Goal: Task Accomplishment & Management: Manage account settings

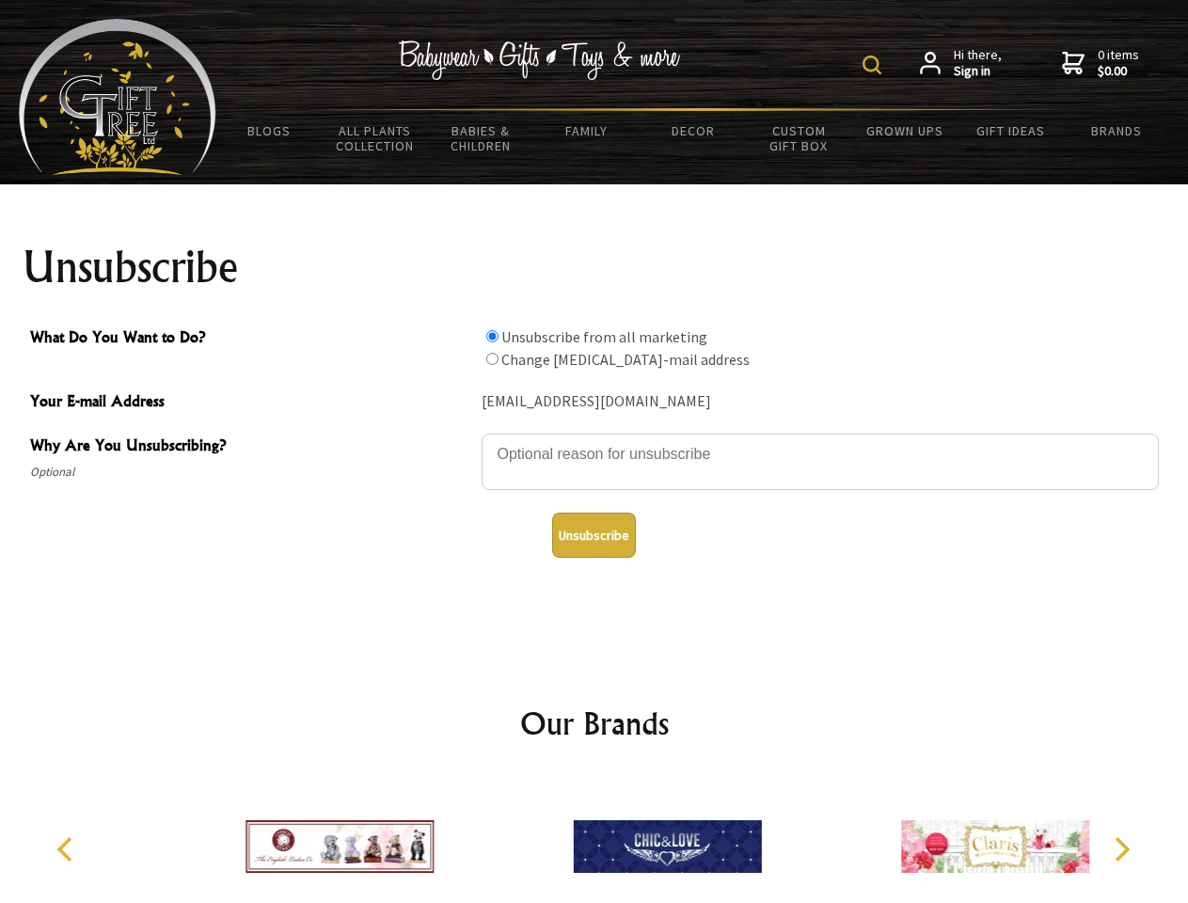
click at [875, 65] on img at bounding box center [872, 64] width 19 height 19
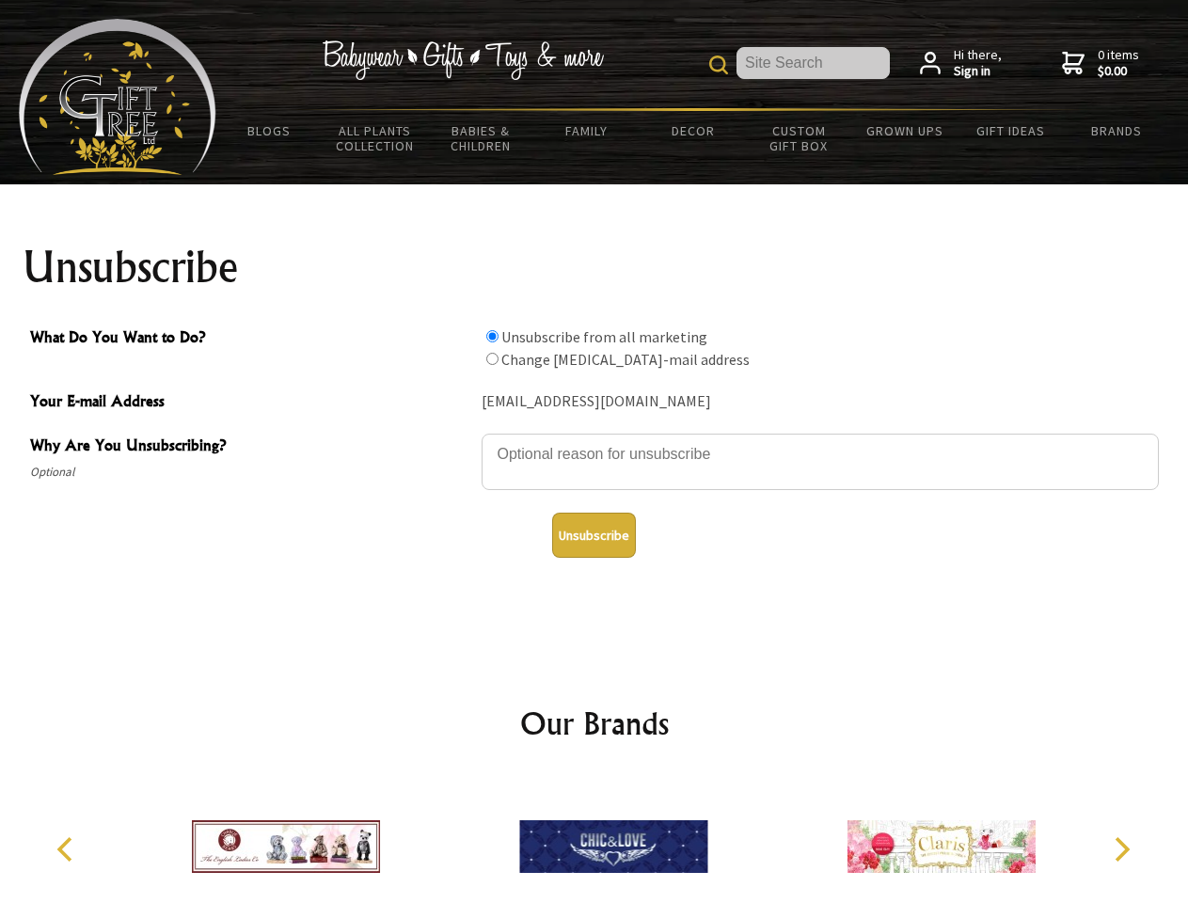
click at [594, 440] on textarea "Why Are You Unsubscribing?" at bounding box center [820, 462] width 677 height 56
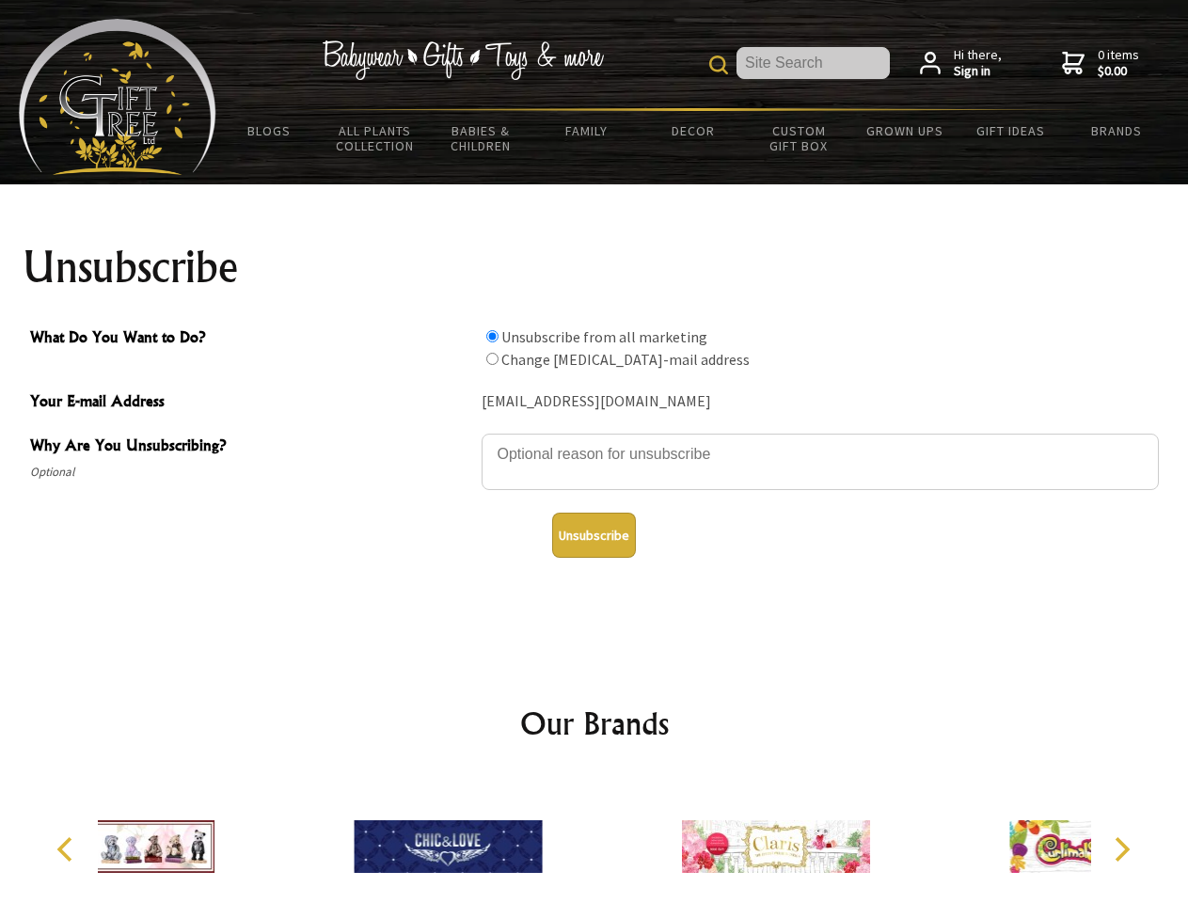
click at [492, 336] on input "What Do You Want to Do?" at bounding box center [492, 336] width 12 height 12
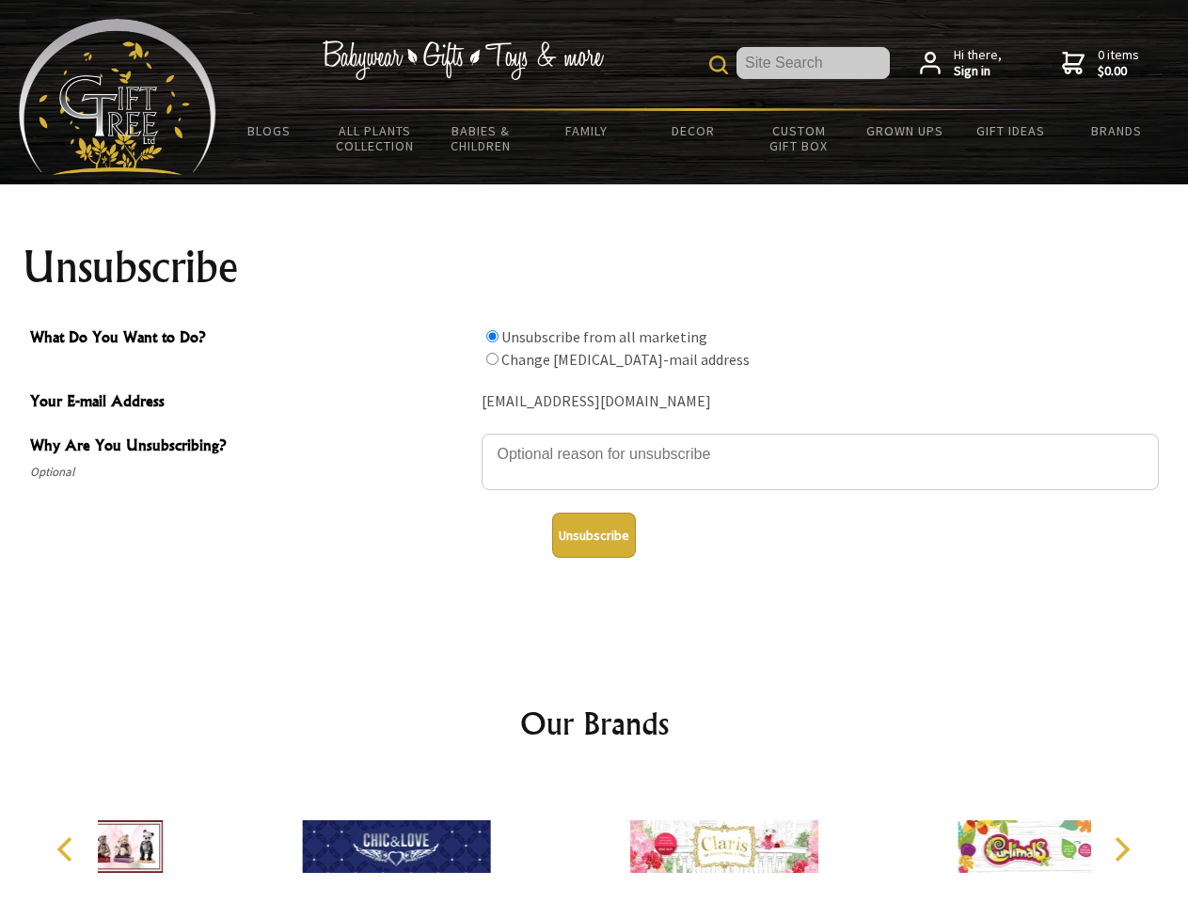
click at [492, 358] on input "What Do You Want to Do?" at bounding box center [492, 359] width 12 height 12
radio input "true"
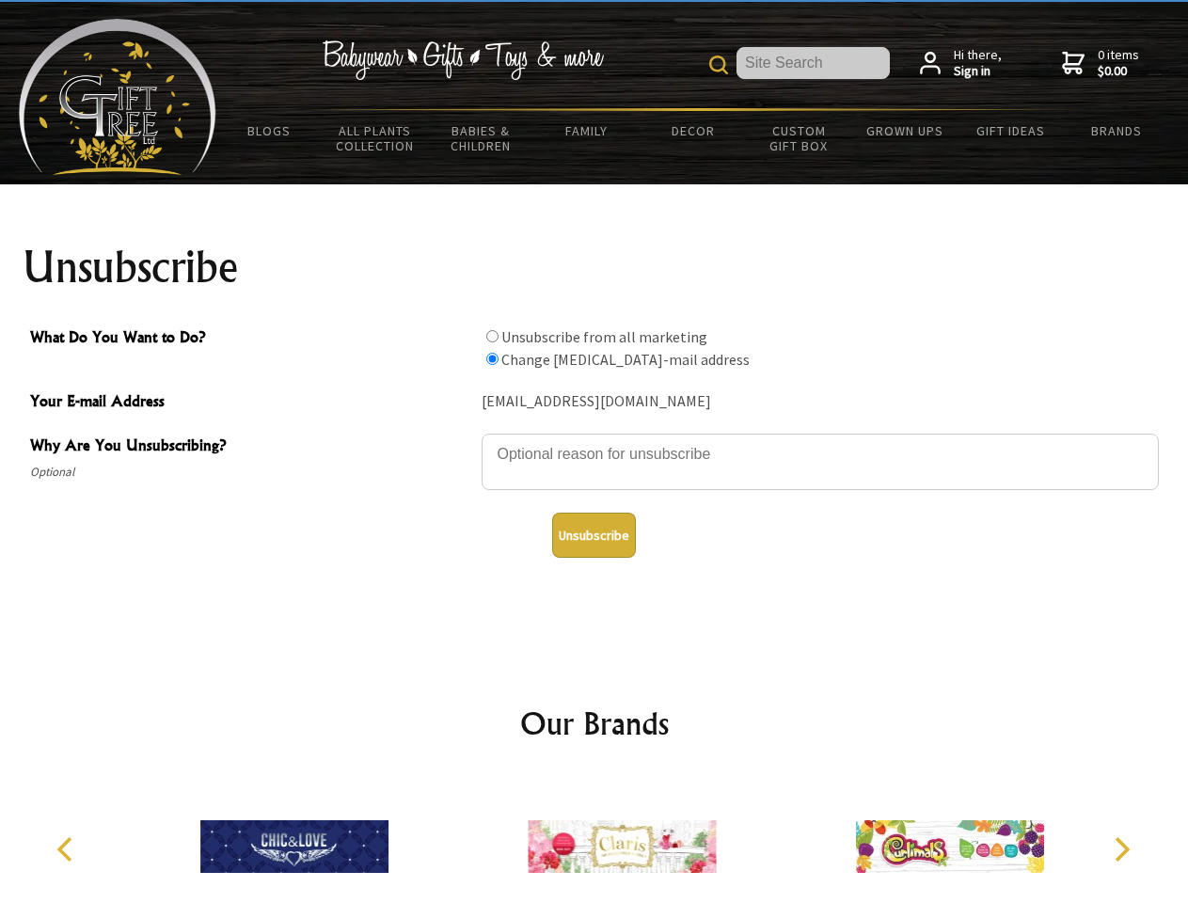
click at [593, 535] on button "Unsubscribe" at bounding box center [594, 535] width 84 height 45
click at [68, 849] on icon "Previous" at bounding box center [67, 849] width 24 height 24
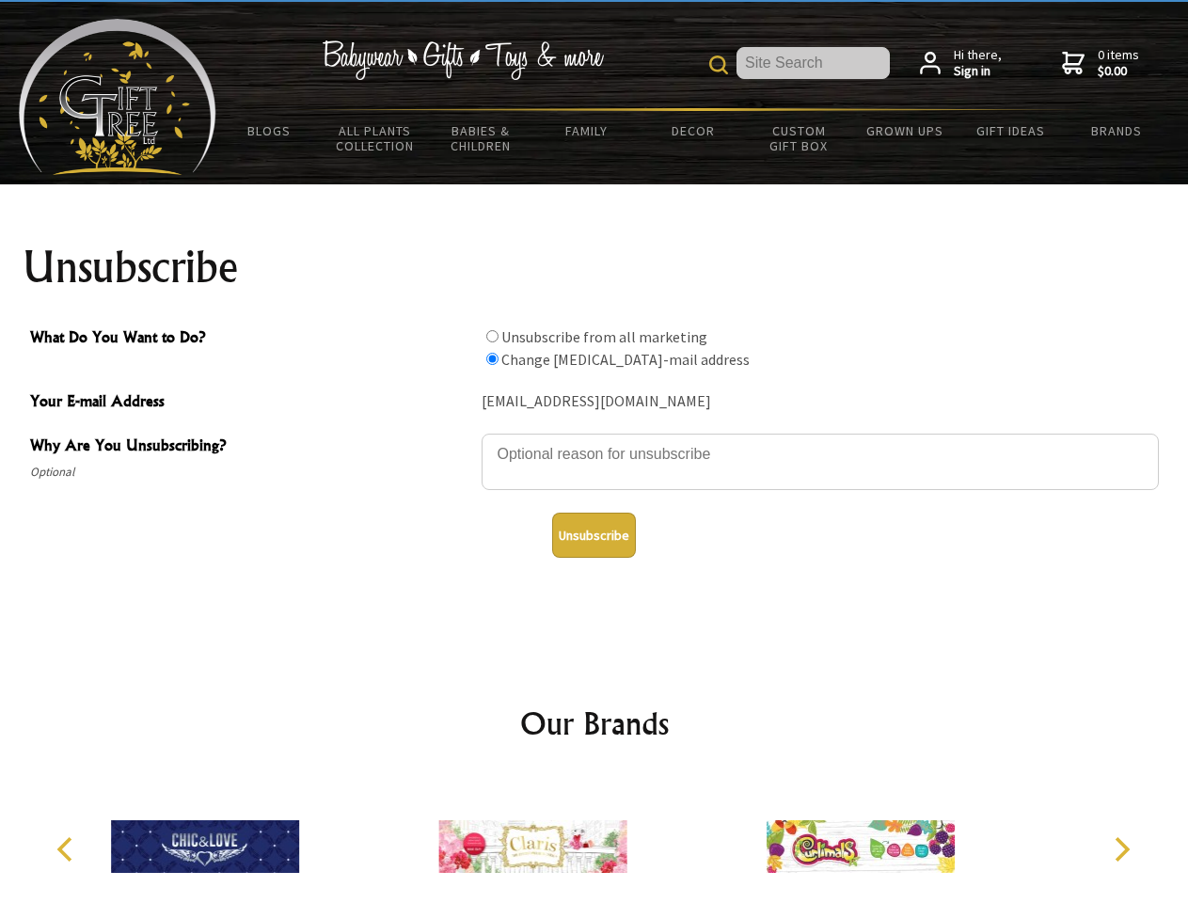
click at [1121, 849] on icon "Next" at bounding box center [1120, 849] width 24 height 24
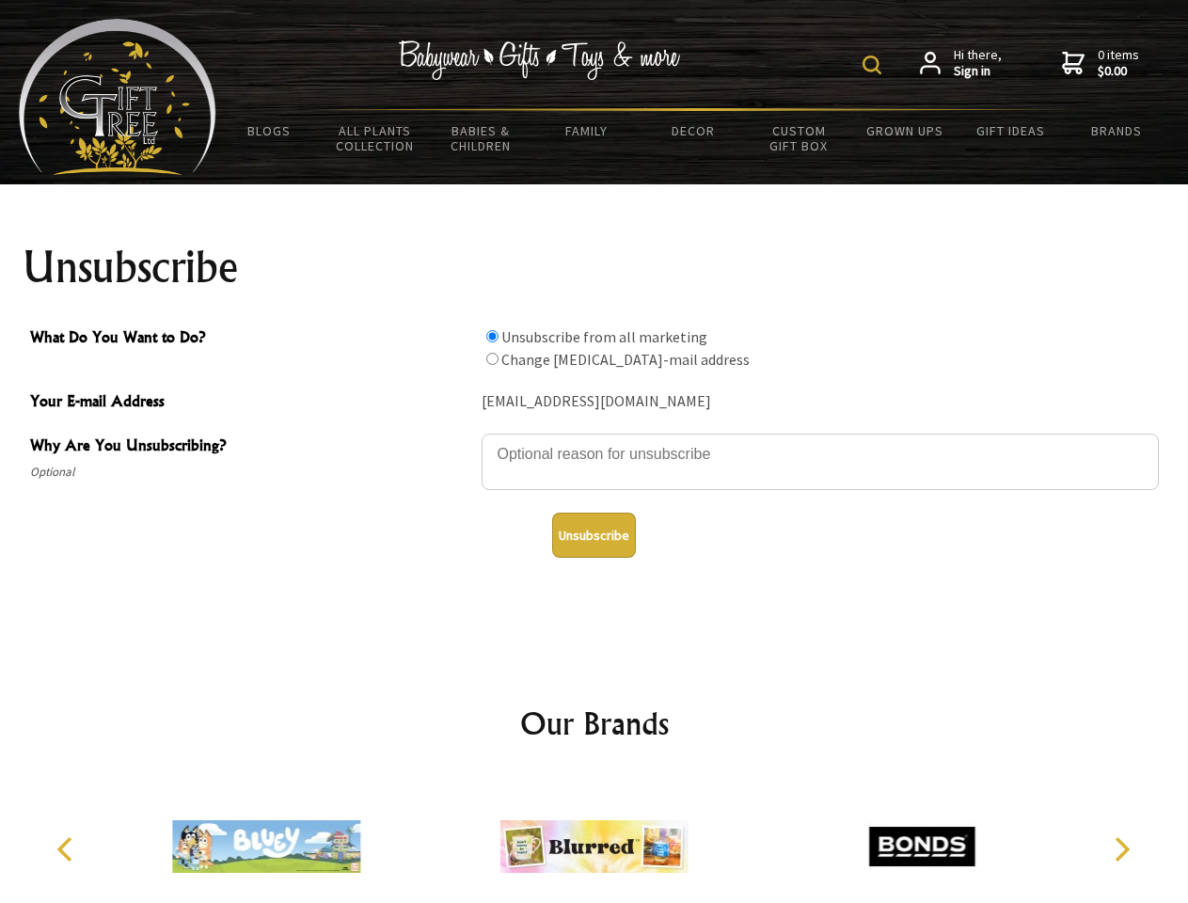
click at [875, 65] on img at bounding box center [872, 64] width 19 height 19
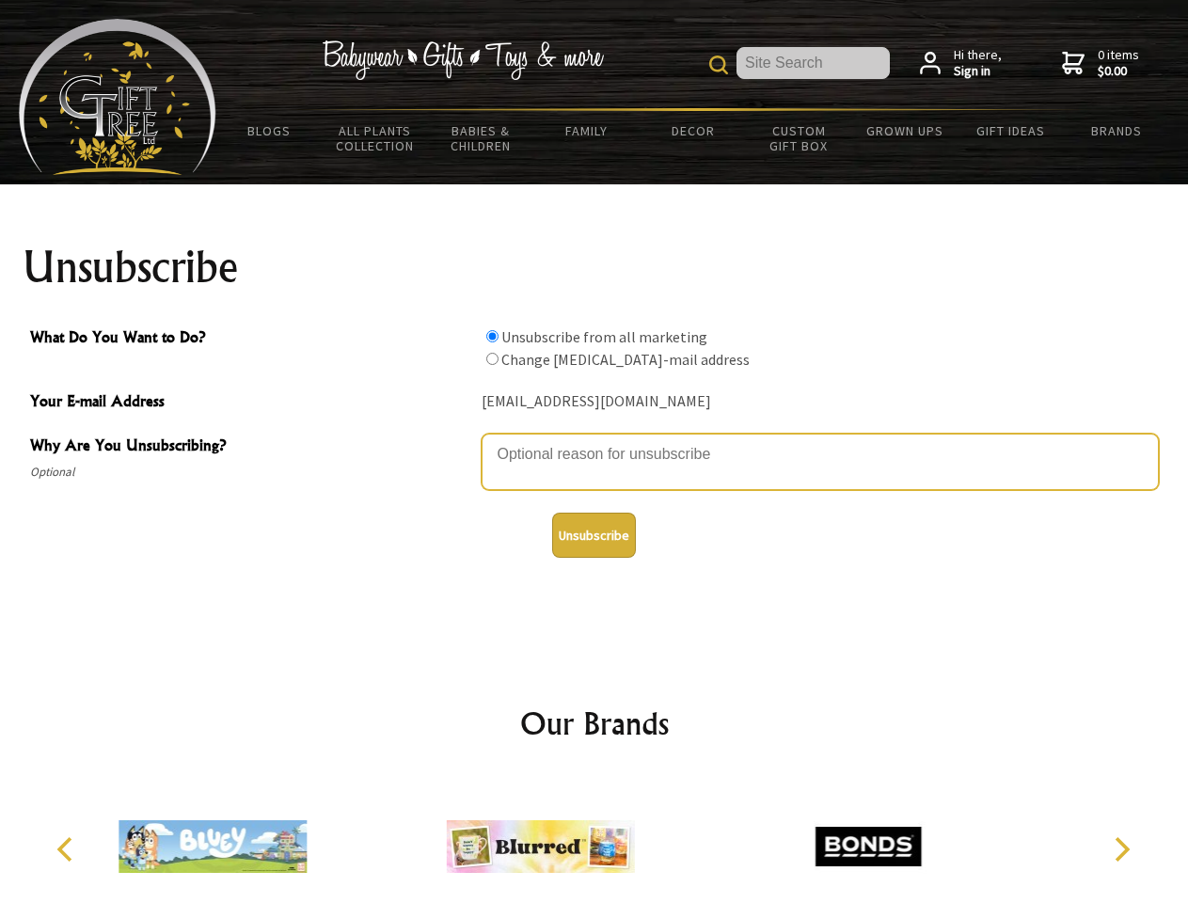
click at [594, 440] on textarea "Why Are You Unsubscribing?" at bounding box center [820, 462] width 677 height 56
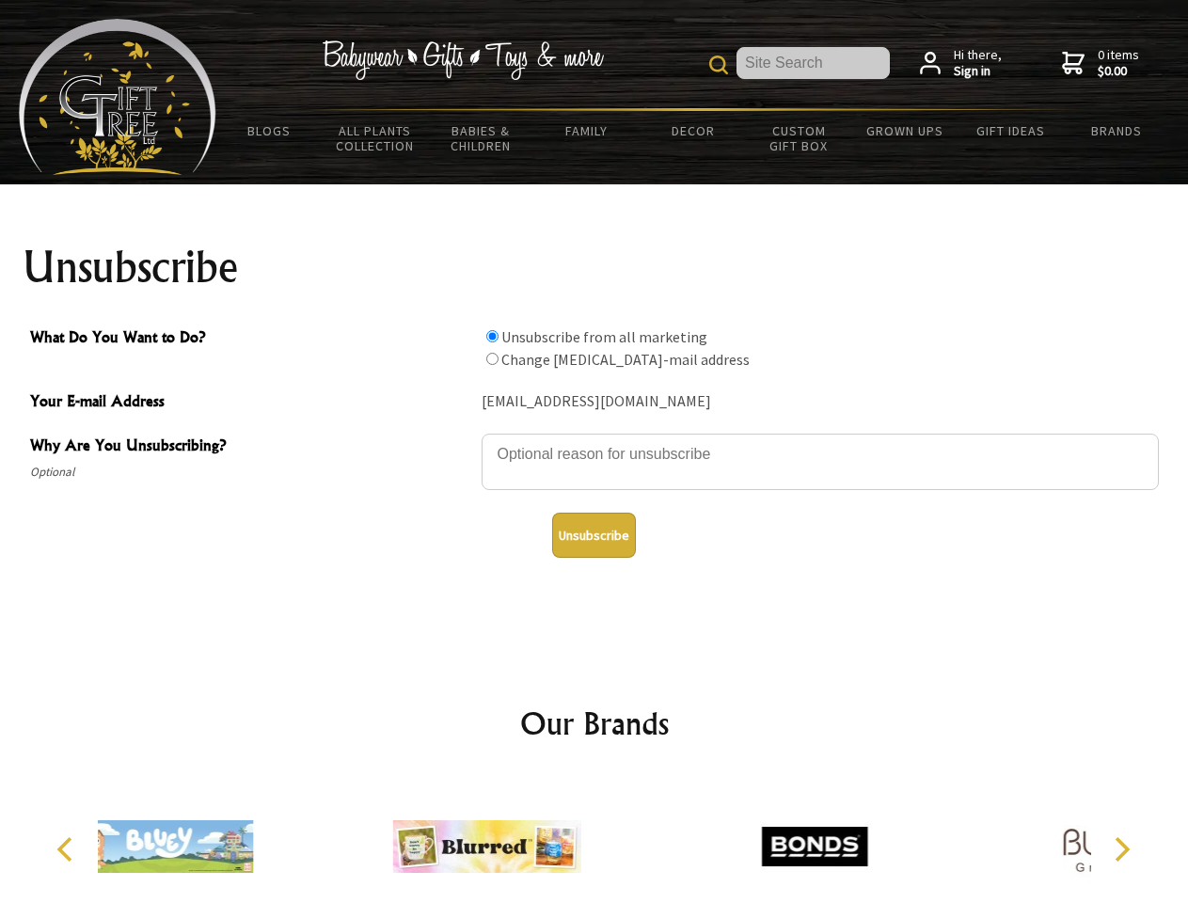
click at [492, 336] on input "What Do You Want to Do?" at bounding box center [492, 336] width 12 height 12
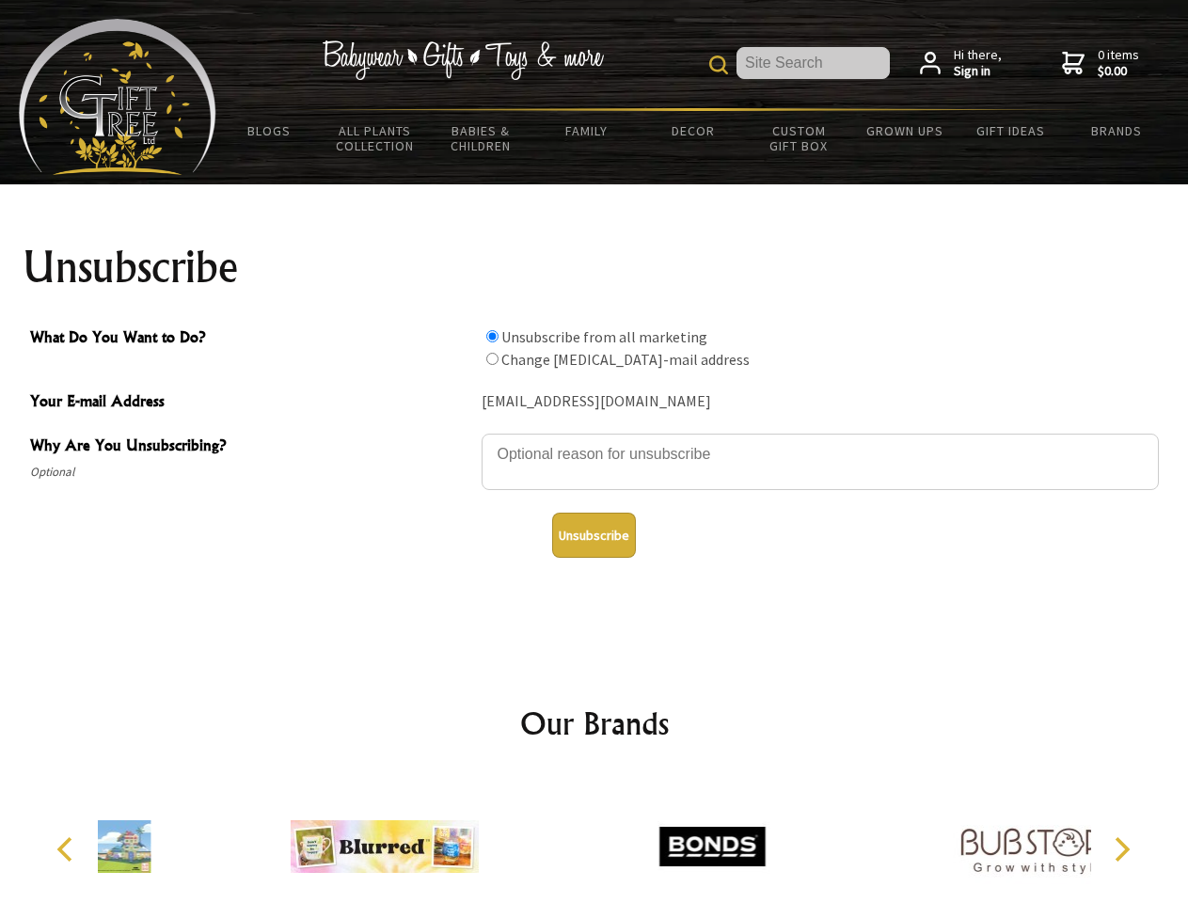
click at [492, 358] on input "What Do You Want to Do?" at bounding box center [492, 359] width 12 height 12
radio input "true"
click at [593, 535] on button "Unsubscribe" at bounding box center [594, 535] width 84 height 45
